Goal: Use online tool/utility: Utilize a website feature to perform a specific function

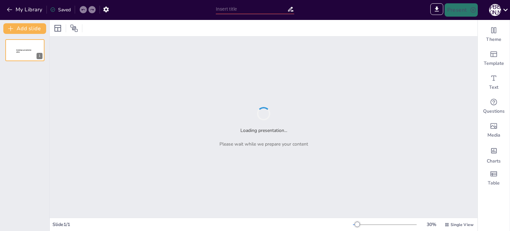
type input "Чек-лист для самооцінювання: глобальна мережа в 5 класі"
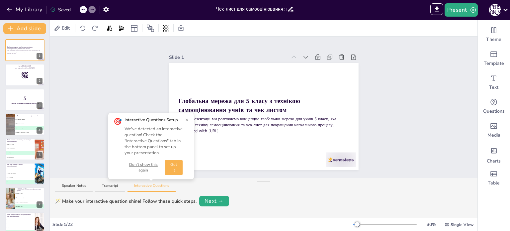
click at [171, 167] on button "Got it" at bounding box center [174, 167] width 18 height 15
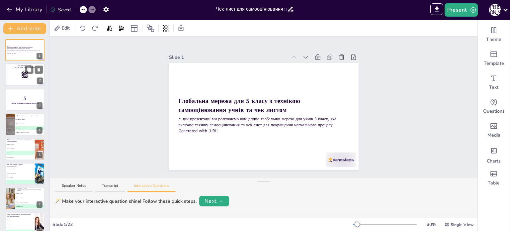
click at [28, 79] on div at bounding box center [25, 75] width 40 height 23
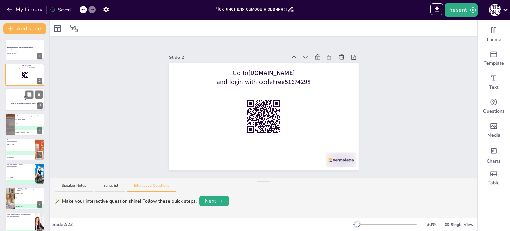
click at [22, 98] on p "5" at bounding box center [25, 97] width 36 height 7
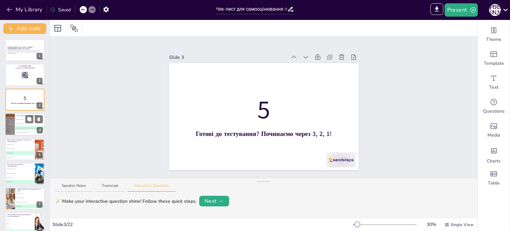
click at [17, 125] on li "B Оцінка знань вчителем" at bounding box center [30, 124] width 30 height 4
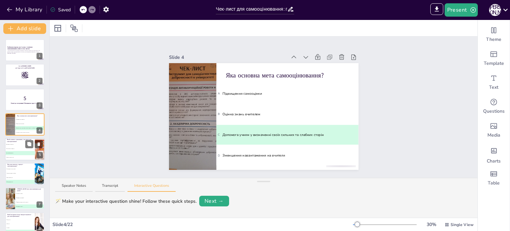
click at [21, 142] on li "A Вказівки для вчителя" at bounding box center [20, 144] width 30 height 4
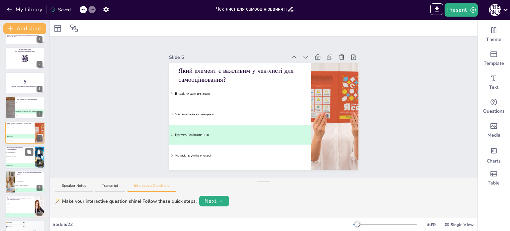
click at [21, 164] on li "D Всі вищезазначені" at bounding box center [20, 165] width 30 height 4
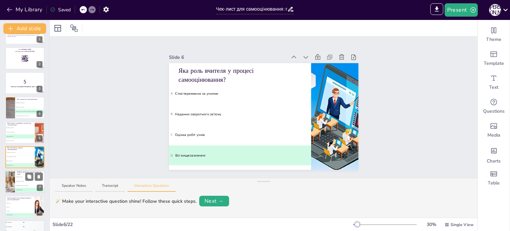
scroll to position [41, 0]
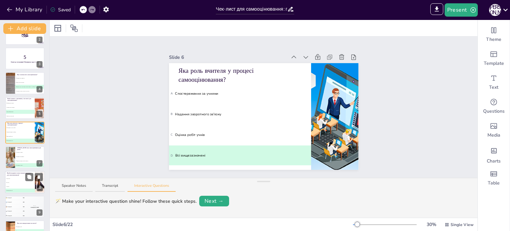
click at [23, 176] on li "A Тестування" at bounding box center [20, 178] width 30 height 4
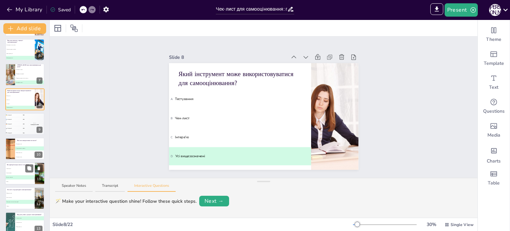
click at [23, 171] on li "B Тільки навички" at bounding box center [20, 173] width 30 height 4
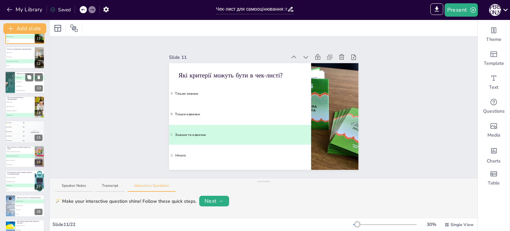
click at [23, 171] on p "Які інструменти можуть використовуватися в глобальній мережі?" at bounding box center [20, 173] width 26 height 4
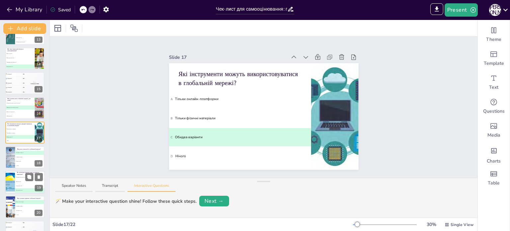
click at [24, 184] on li "C Підтримати учнів" at bounding box center [30, 186] width 30 height 4
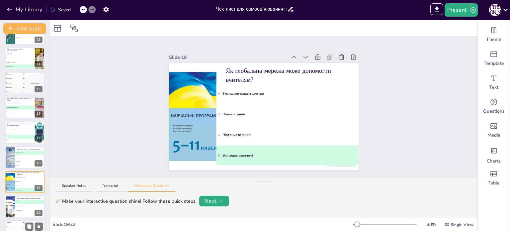
scroll to position [354, 0]
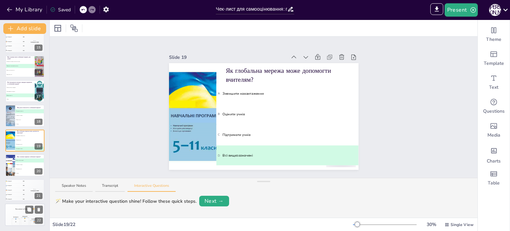
click at [24, 206] on div "The winner is Participant 1 🏆" at bounding box center [25, 208] width 40 height 11
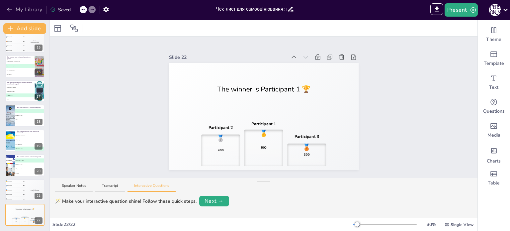
click at [12, 7] on icon "button" at bounding box center [9, 9] width 7 height 7
